Goal: Information Seeking & Learning: Learn about a topic

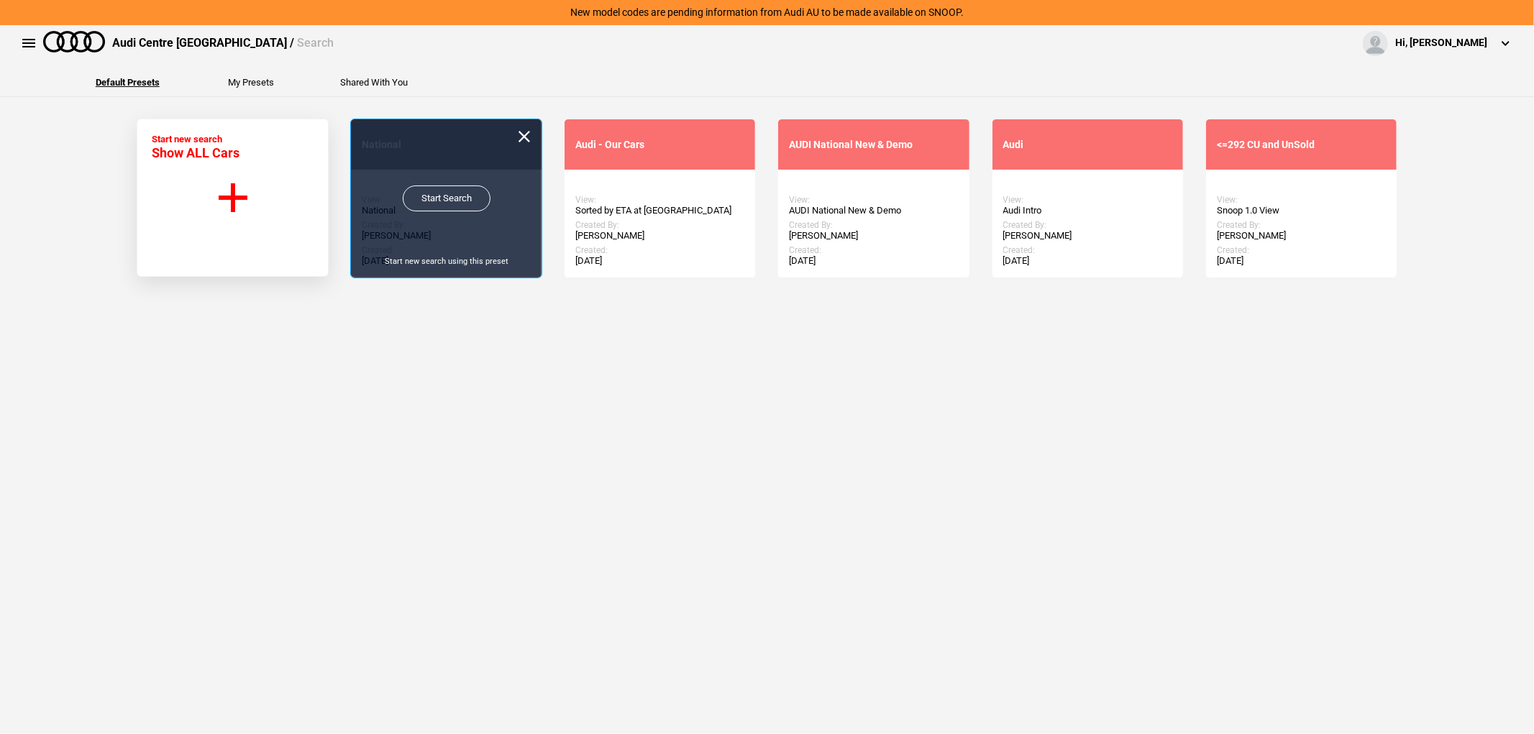
click at [449, 201] on link "Start Search" at bounding box center [447, 199] width 88 height 26
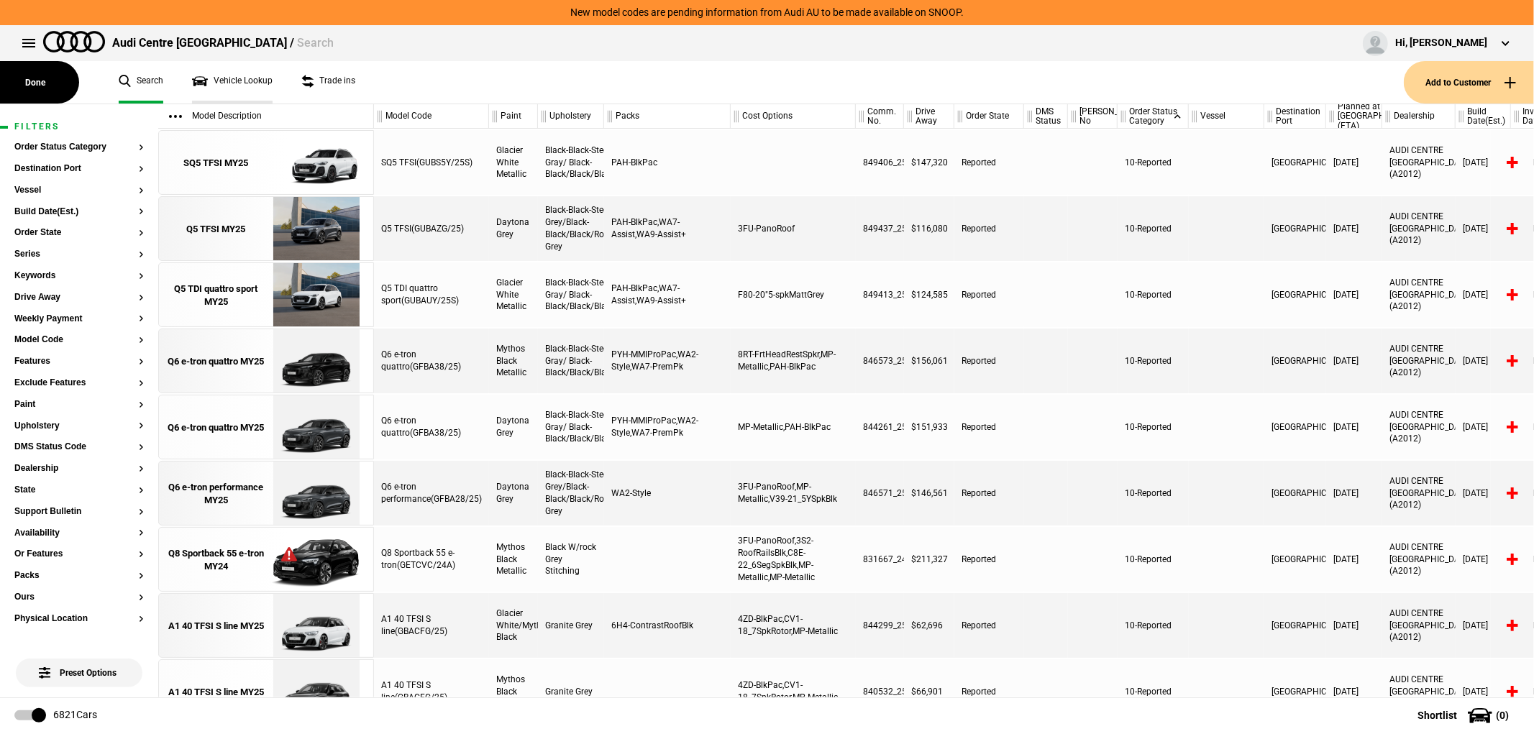
click at [230, 76] on link "Vehicle Lookup" at bounding box center [232, 82] width 81 height 42
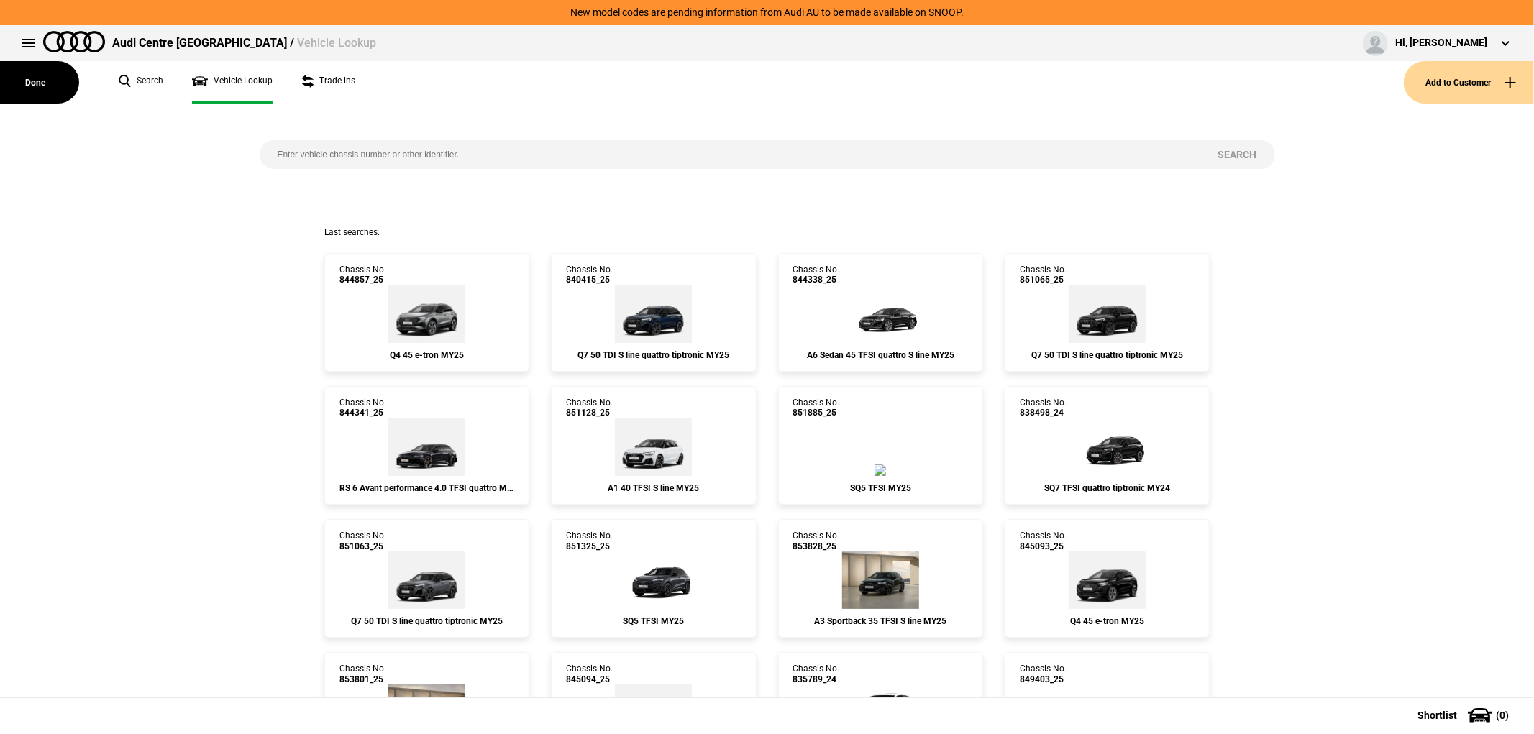
click at [401, 163] on input "search" at bounding box center [730, 154] width 941 height 29
type input "843521"
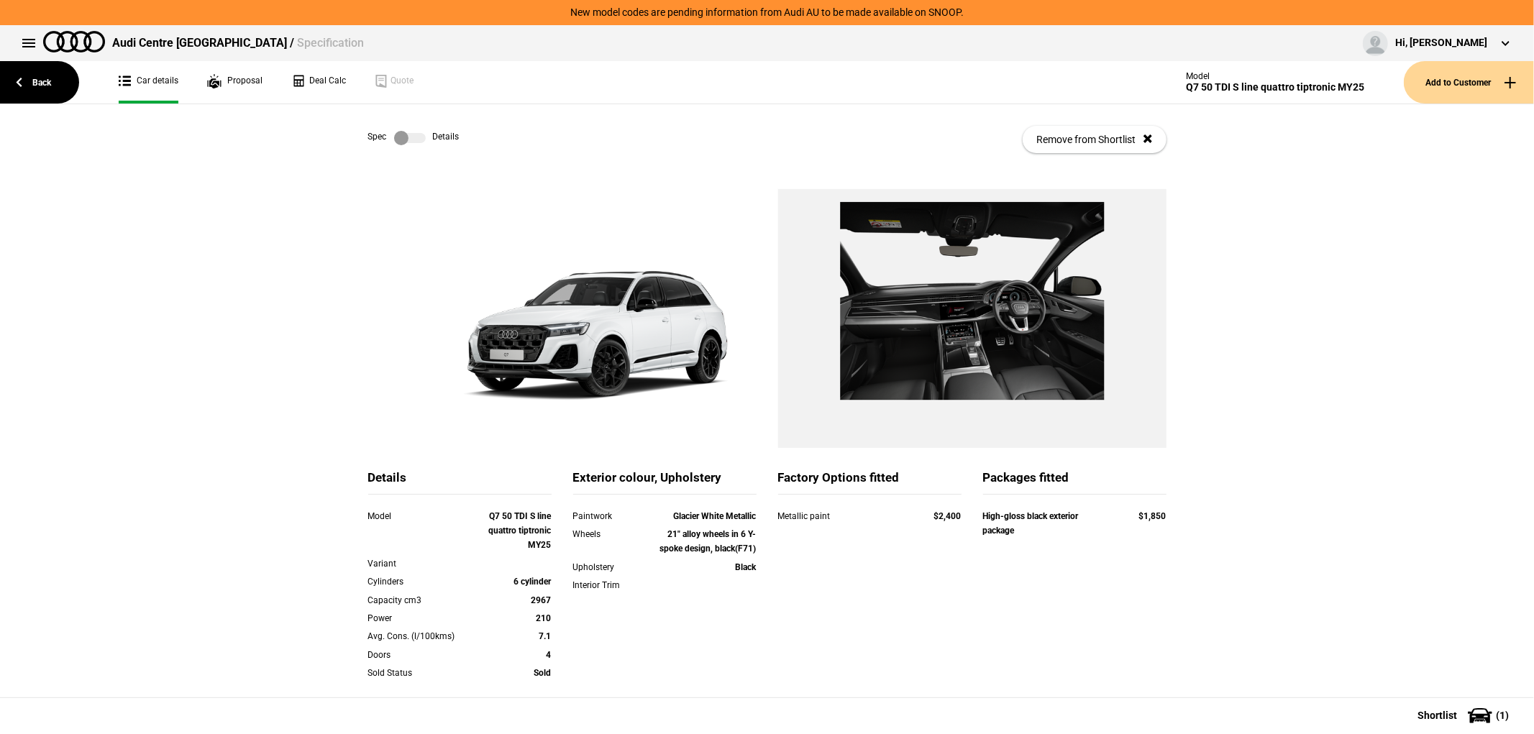
click at [160, 521] on div "Details Model Q7 50 TDI S line quattro tiptronic MY25 Variant Cylinders 6 cylin…" at bounding box center [767, 548] width 1534 height 718
